Goal: Browse casually: Explore the website without a specific task or goal

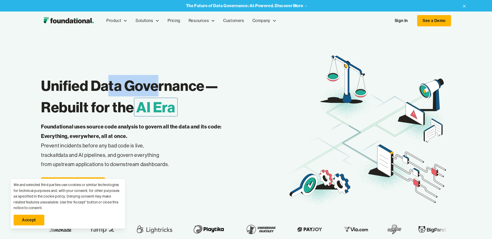
drag, startPoint x: 107, startPoint y: 84, endPoint x: 179, endPoint y: 86, distance: 72.2
click at [178, 86] on h1 "Unified Data Governance— Rebuilt for the AI Era" at bounding box center [164, 96] width 246 height 43
click at [179, 86] on h1 "Unified Data Governance— Rebuilt for the AI Era" at bounding box center [164, 96] width 246 height 43
drag, startPoint x: 181, startPoint y: 85, endPoint x: 102, endPoint y: 83, distance: 79.6
click at [102, 83] on h1 "Unified Data Governance— Rebuilt for the AI Era" at bounding box center [164, 96] width 246 height 43
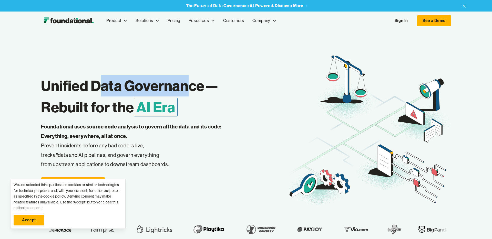
drag, startPoint x: 102, startPoint y: 83, endPoint x: 91, endPoint y: 83, distance: 10.2
click at [101, 83] on h1 "Unified Data Governance— Rebuilt for the AI Era" at bounding box center [164, 96] width 246 height 43
drag, startPoint x: 91, startPoint y: 83, endPoint x: 175, endPoint y: 85, distance: 83.2
click at [175, 85] on h1 "Unified Data Governance— Rebuilt for the AI Era" at bounding box center [164, 96] width 246 height 43
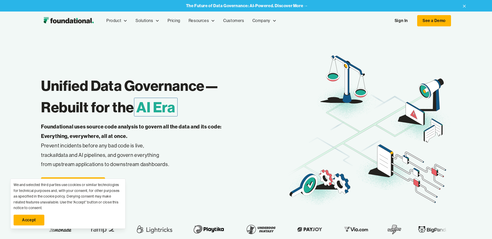
drag, startPoint x: 175, startPoint y: 85, endPoint x: 110, endPoint y: 110, distance: 69.7
click at [173, 84] on h1 "Unified Data Governance— Rebuilt for the AI Era" at bounding box center [164, 96] width 246 height 43
drag, startPoint x: 93, startPoint y: 107, endPoint x: 80, endPoint y: 105, distance: 12.3
click at [80, 105] on h1 "Unified Data Governance— Rebuilt for the AI Era" at bounding box center [164, 96] width 246 height 43
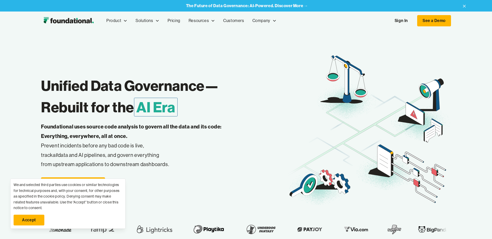
click at [35, 219] on link "Accept" at bounding box center [29, 220] width 31 height 11
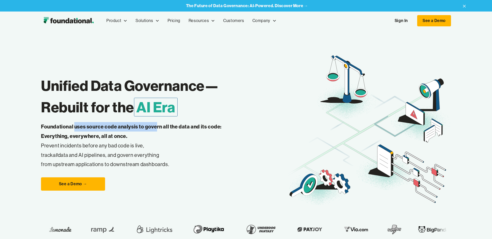
drag, startPoint x: 79, startPoint y: 127, endPoint x: 157, endPoint y: 126, distance: 77.8
click at [157, 126] on strong "Foundational uses source code analysis to govern all the data and its code: Eve…" at bounding box center [131, 131] width 181 height 16
drag, startPoint x: 157, startPoint y: 126, endPoint x: 168, endPoint y: 127, distance: 11.3
click at [158, 126] on strong "Foundational uses source code analysis to govern all the data and its code: Eve…" at bounding box center [131, 131] width 181 height 16
drag, startPoint x: 157, startPoint y: 127, endPoint x: 105, endPoint y: 124, distance: 52.1
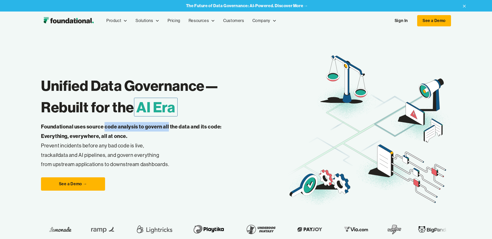
click at [105, 124] on strong "Foundational uses source code analysis to govern all the data and its code: Eve…" at bounding box center [131, 131] width 181 height 16
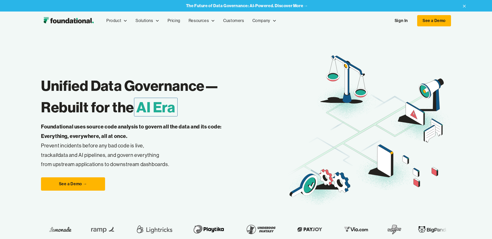
drag, startPoint x: 88, startPoint y: 125, endPoint x: 126, endPoint y: 126, distance: 38.2
click at [126, 126] on strong "Foundational uses source code analysis to govern all the data and its code: Eve…" at bounding box center [131, 131] width 181 height 16
drag, startPoint x: 126, startPoint y: 126, endPoint x: 152, endPoint y: 126, distance: 26.4
click at [128, 126] on strong "Foundational uses source code analysis to govern all the data and its code: Eve…" at bounding box center [131, 131] width 181 height 16
drag, startPoint x: 146, startPoint y: 126, endPoint x: 133, endPoint y: 126, distance: 13.3
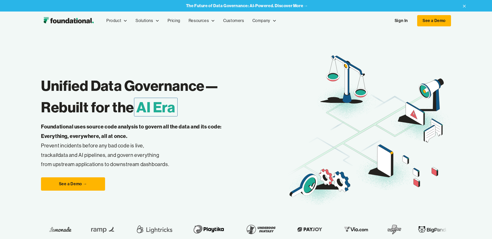
click at [133, 126] on strong "Foundational uses source code analysis to govern all the data and its code: Eve…" at bounding box center [131, 131] width 181 height 16
click at [132, 126] on strong "Foundational uses source code analysis to govern all the data and its code: Eve…" at bounding box center [131, 131] width 181 height 16
drag, startPoint x: 115, startPoint y: 126, endPoint x: 191, endPoint y: 128, distance: 75.6
click at [191, 128] on strong "Foundational uses source code analysis to govern all the data and its code: Eve…" at bounding box center [131, 131] width 181 height 16
drag, startPoint x: 191, startPoint y: 128, endPoint x: 214, endPoint y: 127, distance: 22.8
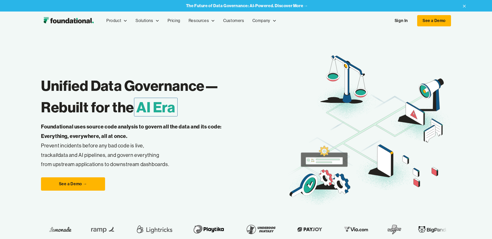
click at [192, 128] on strong "Foundational uses source code analysis to govern all the data and its code: Eve…" at bounding box center [131, 131] width 181 height 16
drag, startPoint x: 166, startPoint y: 128, endPoint x: 162, endPoint y: 128, distance: 3.8
click at [162, 128] on strong "Foundational uses source code analysis to govern all the data and its code: Eve…" at bounding box center [131, 131] width 181 height 16
drag, startPoint x: 162, startPoint y: 128, endPoint x: 142, endPoint y: 126, distance: 20.8
click at [162, 128] on strong "Foundational uses source code analysis to govern all the data and its code: Eve…" at bounding box center [131, 131] width 181 height 16
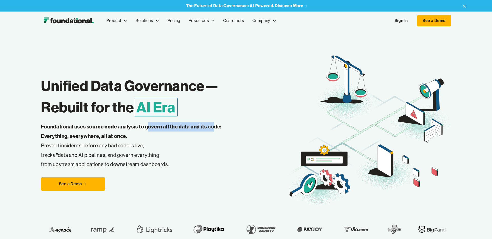
drag, startPoint x: 202, startPoint y: 127, endPoint x: 216, endPoint y: 127, distance: 14.3
click at [216, 127] on strong "Foundational uses source code analysis to govern all the data and its code: Eve…" at bounding box center [131, 131] width 181 height 16
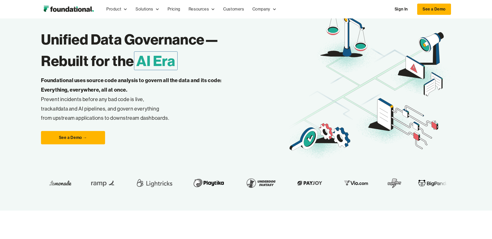
scroll to position [47, 0]
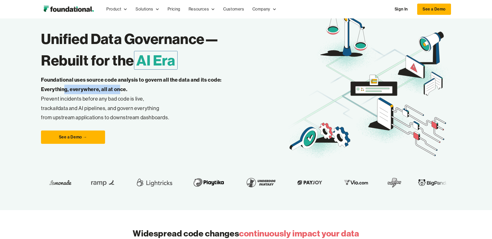
drag, startPoint x: 81, startPoint y: 87, endPoint x: 138, endPoint y: 87, distance: 56.6
click at [138, 87] on p "Foundational uses source code analysis to govern all the data and its code: Eve…" at bounding box center [139, 98] width 197 height 47
drag, startPoint x: 138, startPoint y: 87, endPoint x: 145, endPoint y: 91, distance: 8.5
click at [138, 87] on p "Foundational uses source code analysis to govern all the data and its code: Eve…" at bounding box center [139, 98] width 197 height 47
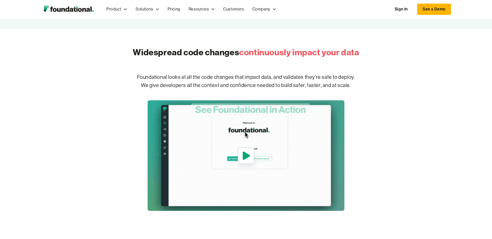
scroll to position [228, 0]
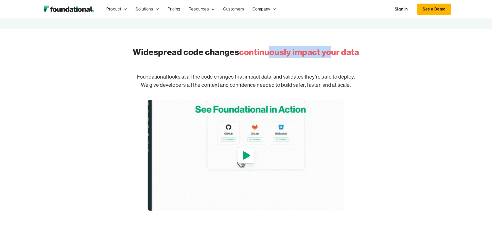
drag, startPoint x: 272, startPoint y: 53, endPoint x: 344, endPoint y: 52, distance: 72.2
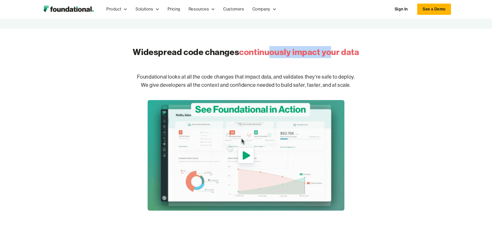
click at [344, 52] on span "continuously impact your data" at bounding box center [299, 52] width 120 height 11
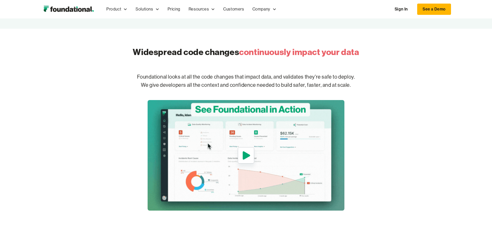
drag, startPoint x: 344, startPoint y: 52, endPoint x: 360, endPoint y: 51, distance: 16.4
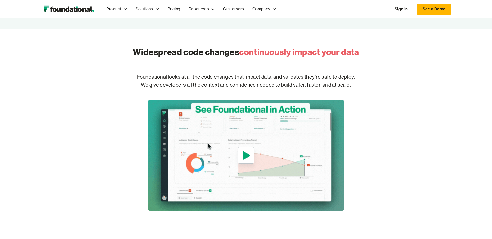
click at [345, 52] on span "continuously impact your data" at bounding box center [299, 52] width 120 height 11
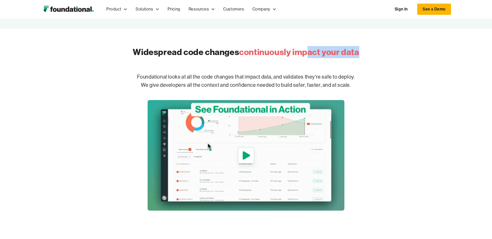
drag, startPoint x: 363, startPoint y: 51, endPoint x: 309, endPoint y: 55, distance: 53.6
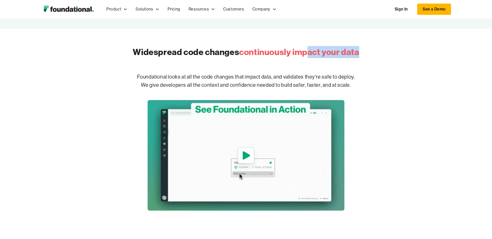
click at [309, 55] on div "Widespread code changes continuously impact your data Foundational looks at all…" at bounding box center [246, 126] width 328 height 170
click at [309, 55] on span "continuously impact your data" at bounding box center [299, 52] width 120 height 11
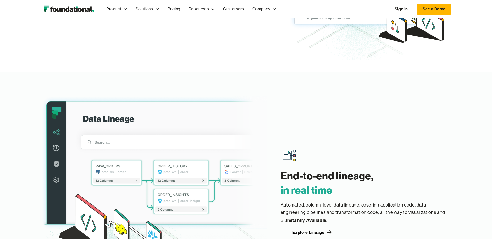
scroll to position [635, 0]
